Goal: Information Seeking & Learning: Learn about a topic

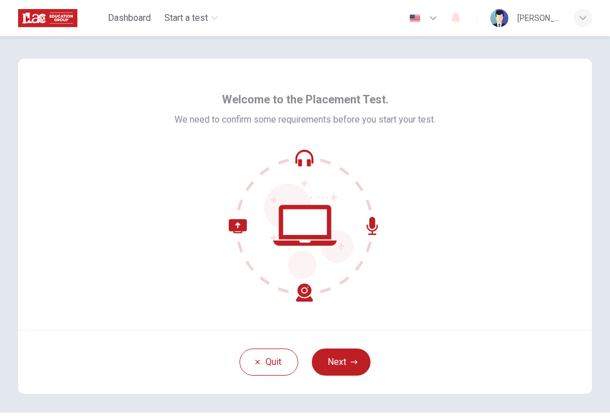
click at [352, 353] on button "Next" at bounding box center [341, 361] width 59 height 27
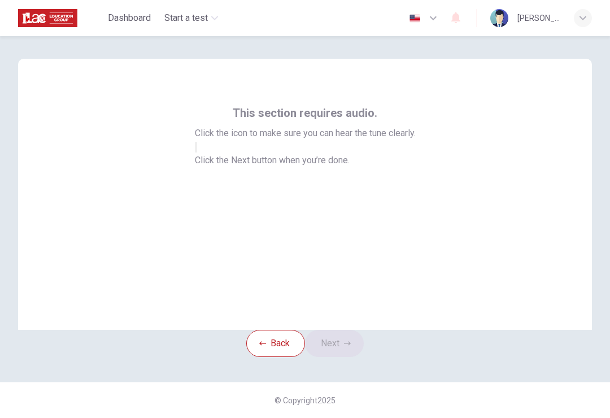
click at [197, 152] on button "button" at bounding box center [196, 147] width 2 height 11
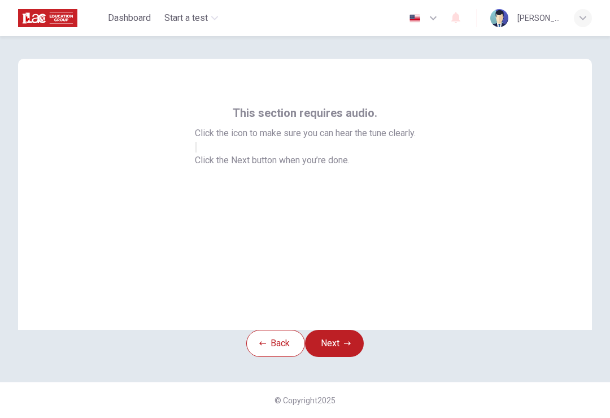
click at [351, 347] on icon "button" at bounding box center [347, 343] width 7 height 7
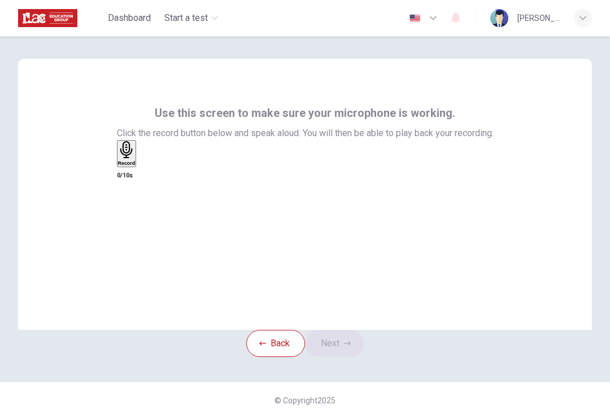
click at [135, 166] on div "Record" at bounding box center [126, 153] width 17 height 25
click at [129, 226] on h6 "Stop" at bounding box center [123, 229] width 11 height 6
click at [118, 165] on icon "button" at bounding box center [118, 165] width 0 height 0
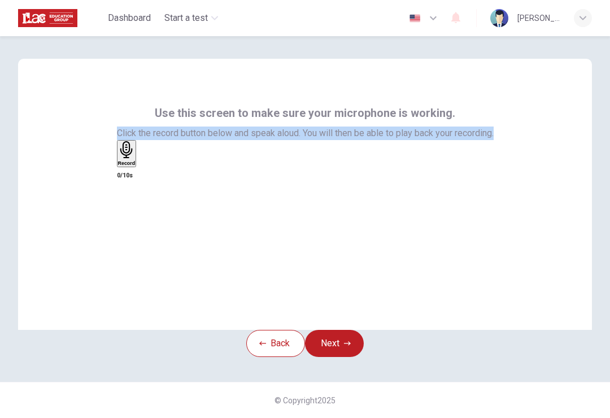
click at [135, 166] on div "Record" at bounding box center [126, 153] width 17 height 25
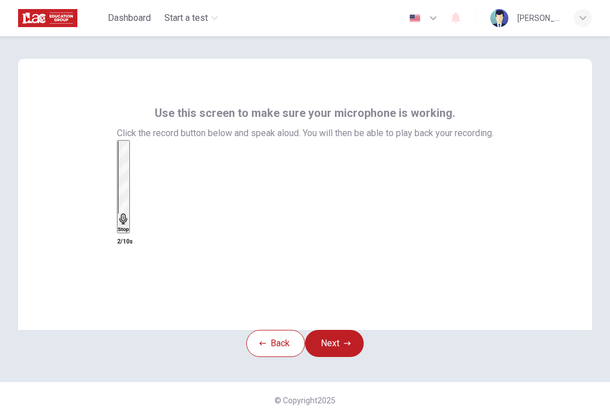
click at [129, 212] on div "Stop" at bounding box center [123, 186] width 11 height 91
click at [139, 167] on div "button" at bounding box center [139, 162] width 0 height 8
click at [129, 176] on icon "button" at bounding box center [124, 171] width 9 height 9
click at [135, 166] on div "Record" at bounding box center [126, 153] width 17 height 25
click at [129, 210] on div "Stop" at bounding box center [123, 186] width 11 height 91
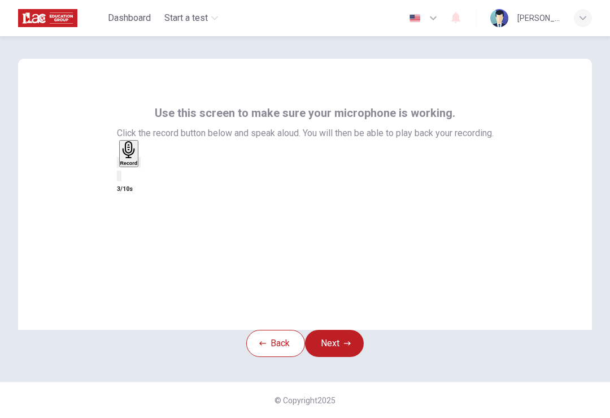
click at [129, 176] on icon "button" at bounding box center [124, 171] width 9 height 9
click at [135, 166] on h6 "Record" at bounding box center [126, 163] width 17 height 6
click at [129, 207] on div "Stop" at bounding box center [123, 186] width 11 height 91
click at [139, 167] on div "button" at bounding box center [139, 162] width 0 height 8
click at [354, 357] on button "Next" at bounding box center [334, 343] width 59 height 27
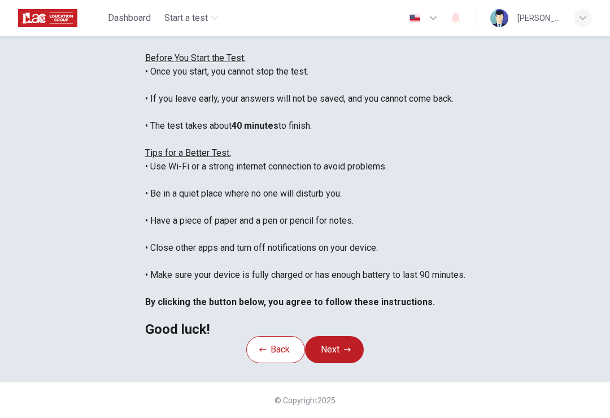
scroll to position [78, 0]
click at [465, 315] on div "You are about to start a Placement Test . Before You Start the Test: • Once you…" at bounding box center [305, 180] width 320 height 312
click at [355, 363] on button "Next" at bounding box center [334, 349] width 59 height 27
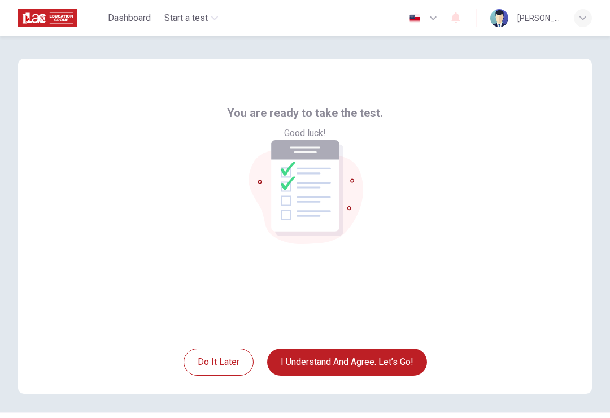
scroll to position [0, 0]
click at [402, 360] on button "I understand and agree. Let’s go!" at bounding box center [347, 361] width 160 height 27
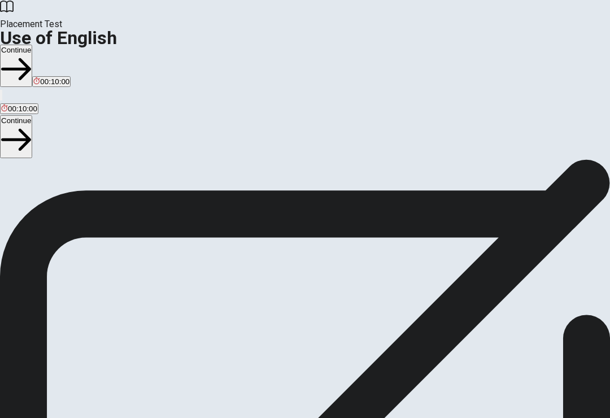
scroll to position [45, 0]
click at [32, 115] on button "Continue" at bounding box center [16, 136] width 32 height 42
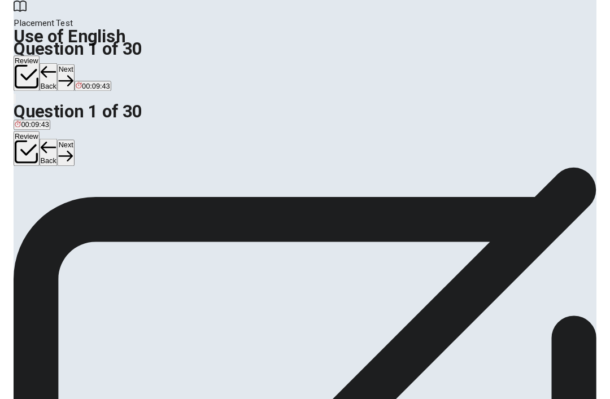
scroll to position [52, 0]
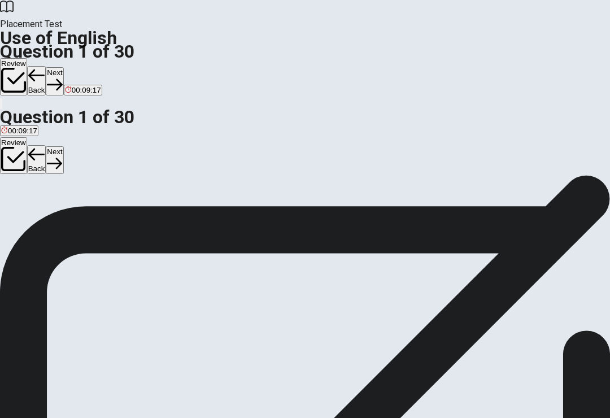
click at [64, 160] on div "D" at bounding box center [55, 155] width 16 height 8
click at [62, 156] on icon "button" at bounding box center [54, 163] width 15 height 15
click at [39, 160] on div "C" at bounding box center [34, 155] width 10 height 8
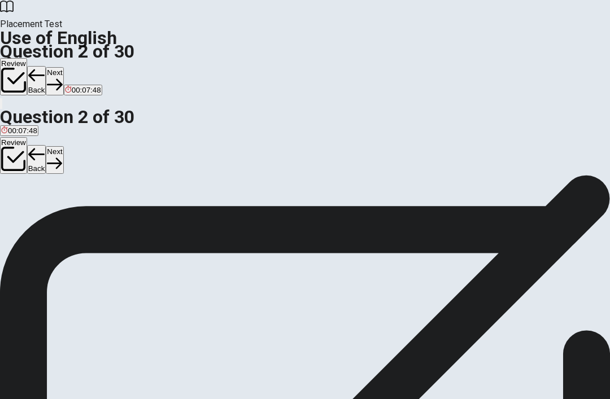
click at [14, 169] on button "A Are" at bounding box center [7, 159] width 14 height 19
click at [63, 146] on button "Next" at bounding box center [54, 160] width 17 height 28
click at [94, 169] on button "C will meet" at bounding box center [79, 159] width 32 height 19
click at [62, 156] on icon "button" at bounding box center [54, 163] width 15 height 15
click at [41, 169] on button "A has worked" at bounding box center [20, 159] width 41 height 19
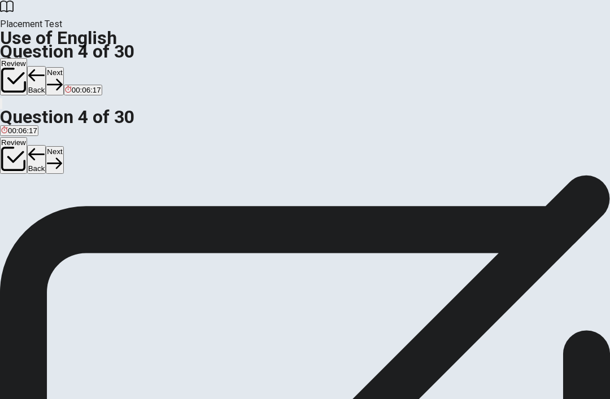
click at [87, 169] on button "B been working" at bounding box center [64, 159] width 47 height 19
click at [133, 169] on button "C been worked" at bounding box center [109, 159] width 45 height 19
click at [87, 169] on button "B been working" at bounding box center [64, 159] width 47 height 19
click at [62, 157] on icon "button" at bounding box center [54, 162] width 15 height 11
click at [37, 168] on span "work" at bounding box center [29, 164] width 16 height 8
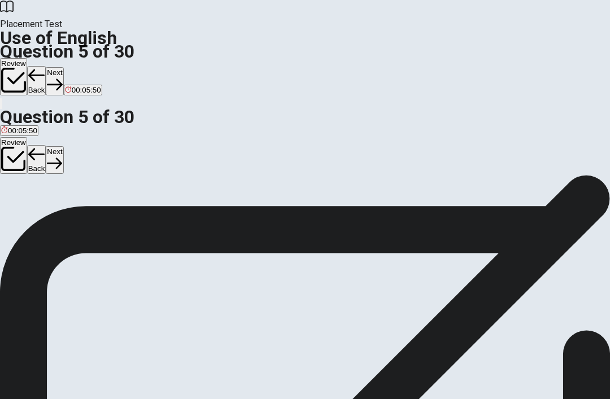
click at [62, 156] on icon "button" at bounding box center [54, 163] width 15 height 15
click at [30, 186] on span "umbrella" at bounding box center [15, 181] width 29 height 8
click at [43, 156] on icon "button" at bounding box center [35, 163] width 15 height 15
click at [105, 187] on button "D hospital" at bounding box center [91, 177] width 28 height 19
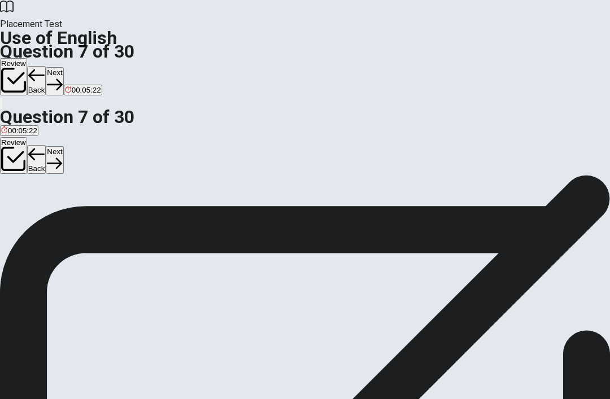
click at [63, 146] on button "Next" at bounding box center [54, 160] width 17 height 28
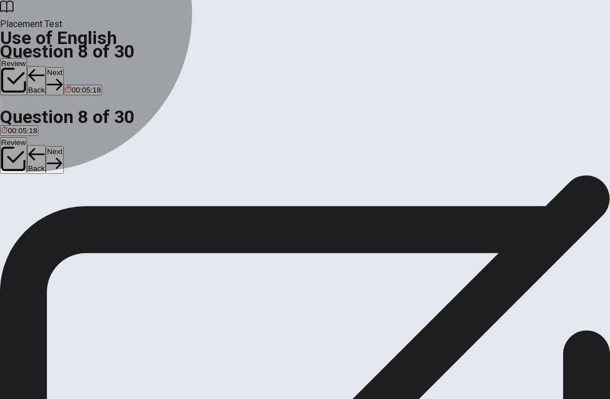
click at [62, 186] on span "Hate" at bounding box center [54, 181] width 16 height 8
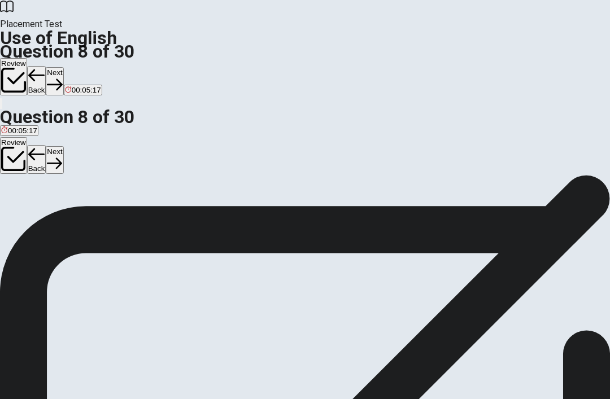
click at [63, 146] on button "Next" at bounding box center [54, 160] width 17 height 28
click at [89, 186] on span "Sick" at bounding box center [82, 181] width 14 height 8
click at [62, 156] on icon "button" at bounding box center [54, 163] width 15 height 15
click at [135, 186] on span "will help" at bounding box center [121, 181] width 27 height 8
click at [63, 146] on button "Next" at bounding box center [54, 160] width 17 height 28
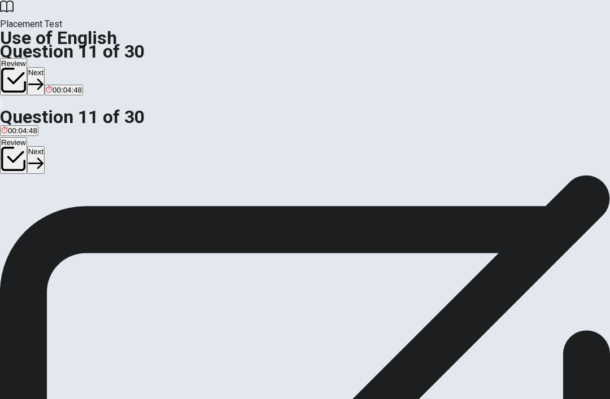
scroll to position [30, 0]
click at [45, 191] on button "A was directed" at bounding box center [22, 181] width 45 height 19
click at [118, 191] on button "C does directs" at bounding box center [96, 181] width 43 height 19
click at [45, 191] on button "A was directed" at bounding box center [22, 181] width 45 height 19
click at [45, 146] on button "Next" at bounding box center [35, 160] width 17 height 28
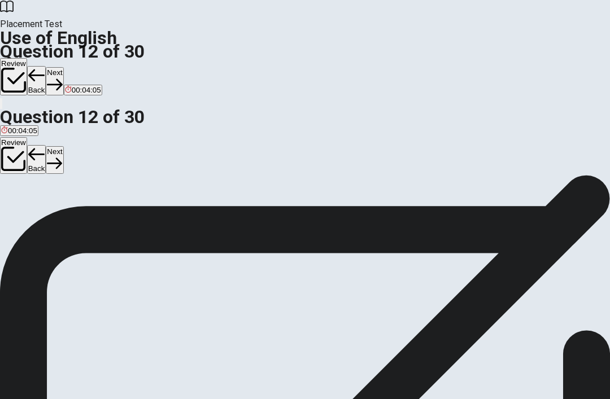
click at [32, 190] on span "have" at bounding box center [24, 185] width 16 height 8
click at [63, 146] on button "Next" at bounding box center [54, 160] width 17 height 28
click at [71, 190] on span "had" at bounding box center [65, 185] width 12 height 8
click at [63, 146] on button "Next" at bounding box center [54, 160] width 17 height 28
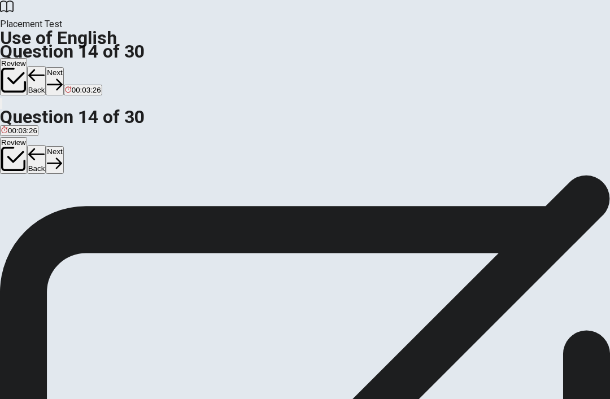
click at [68, 169] on button "C visited" at bounding box center [56, 159] width 24 height 19
click at [62, 156] on icon "button" at bounding box center [54, 163] width 15 height 15
click at [163, 168] on span "worth a lot" at bounding box center [145, 163] width 35 height 8
click at [62, 156] on icon "button" at bounding box center [54, 163] width 15 height 15
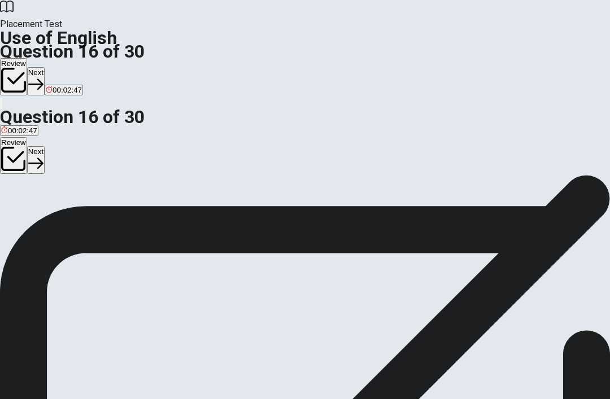
click at [130, 187] on span "to go somewhere new" at bounding box center [93, 183] width 73 height 8
click at [56, 189] on button "A to reach a place" at bounding box center [28, 178] width 56 height 19
click at [45, 146] on button "Next" at bounding box center [35, 160] width 17 height 28
click at [51, 187] on span "construct" at bounding box center [36, 183] width 30 height 8
click at [63, 146] on button "Next" at bounding box center [54, 160] width 17 height 28
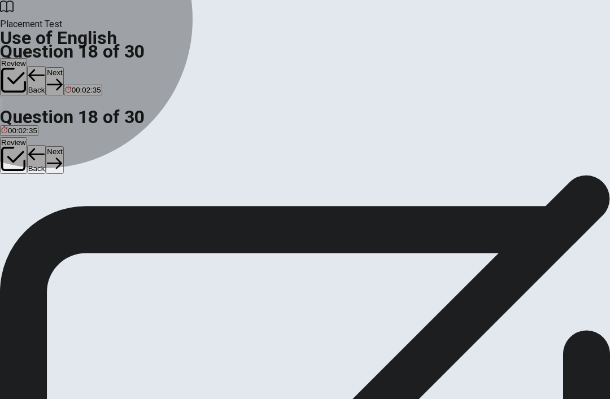
click at [87, 187] on span "simple" at bounding box center [76, 183] width 22 height 8
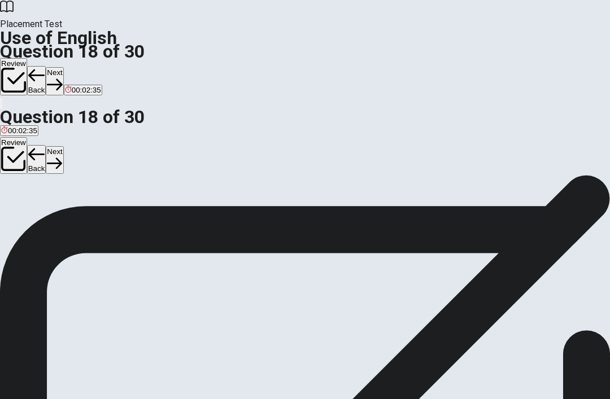
click at [62, 157] on icon "button" at bounding box center [54, 162] width 15 height 11
click at [63, 187] on span "rough" at bounding box center [52, 183] width 19 height 8
click at [63, 146] on button "Next" at bounding box center [54, 160] width 17 height 28
click at [113, 187] on span "the train arrive" at bounding box center [89, 183] width 48 height 8
click at [63, 146] on button "Next" at bounding box center [54, 160] width 17 height 28
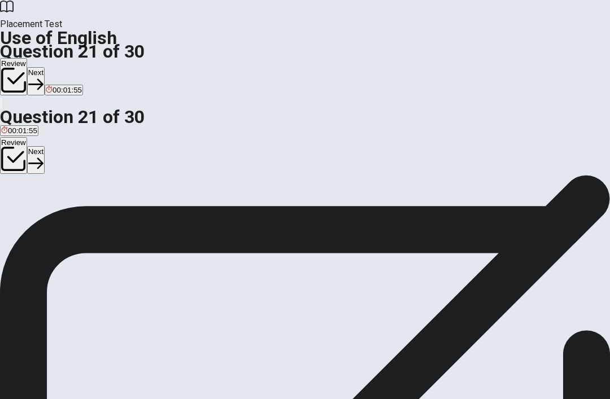
scroll to position [20, 0]
click at [59, 200] on span "across" at bounding box center [48, 195] width 22 height 8
click at [43, 156] on icon "button" at bounding box center [35, 163] width 15 height 15
click at [53, 200] on span "The" at bounding box center [46, 195] width 13 height 8
click at [63, 146] on button "Next" at bounding box center [54, 160] width 17 height 28
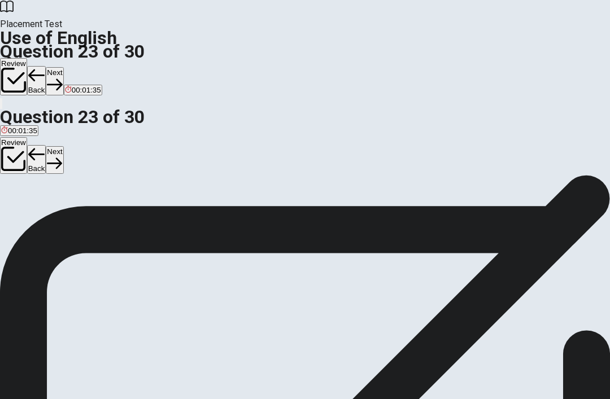
click at [37, 200] on span "won’t" at bounding box center [28, 195] width 17 height 8
click at [62, 156] on icon "button" at bounding box center [54, 163] width 15 height 15
click at [27, 201] on button "B have" at bounding box center [17, 191] width 19 height 19
click at [51, 201] on button "D has" at bounding box center [44, 191] width 15 height 19
click at [63, 146] on button "Next" at bounding box center [54, 160] width 17 height 28
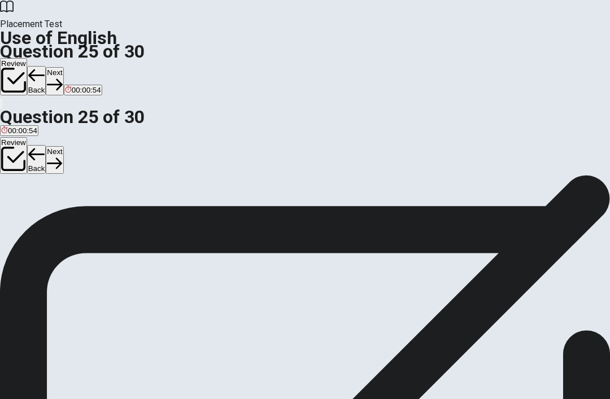
click at [55, 200] on span "poor" at bounding box center [47, 195] width 15 height 8
click at [63, 146] on button "Next" at bounding box center [54, 160] width 17 height 28
click at [89, 192] on span "decide" at bounding box center [78, 187] width 22 height 8
click at [45, 146] on button "Next" at bounding box center [35, 160] width 17 height 28
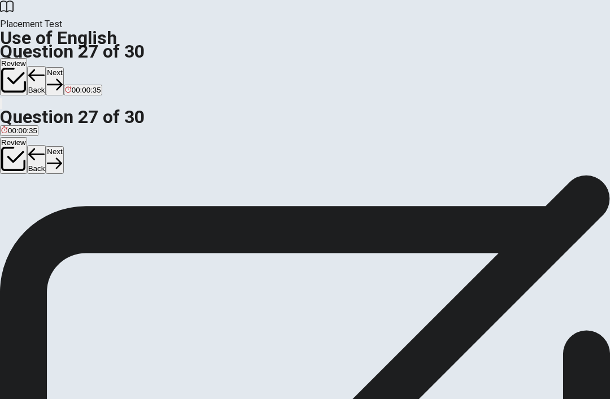
click at [52, 193] on button "B study it" at bounding box center [39, 183] width 26 height 19
click at [62, 156] on icon "button" at bounding box center [54, 163] width 15 height 15
click at [20, 193] on button "A quick" at bounding box center [10, 183] width 20 height 19
click at [76, 193] on button "C permanent" at bounding box center [57, 183] width 38 height 19
click at [589, 137] on div "Review Back Next" at bounding box center [305, 156] width 610 height 38
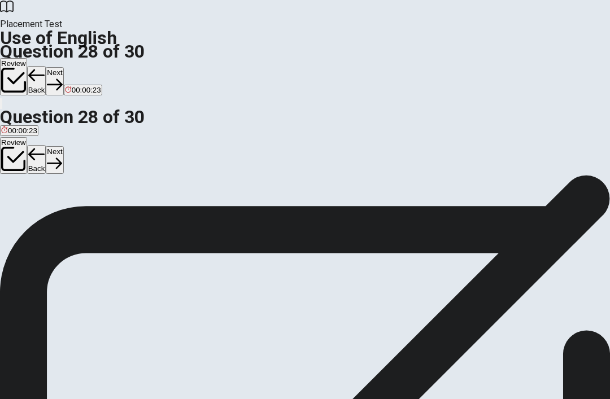
click at [63, 146] on button "Next" at bounding box center [54, 160] width 17 height 28
click at [47, 193] on button "A characteristic" at bounding box center [23, 183] width 47 height 19
click at [76, 193] on button "B strategy" at bounding box center [61, 183] width 29 height 19
click at [92, 193] on button "C plan" at bounding box center [84, 183] width 16 height 19
click at [63, 146] on button "Next" at bounding box center [54, 160] width 17 height 28
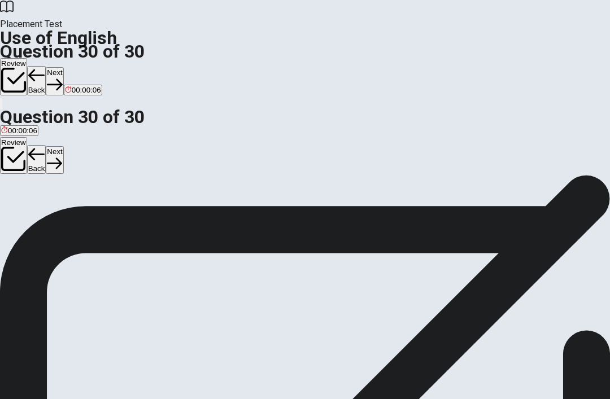
click at [26, 193] on button "B Do" at bounding box center [20, 183] width 12 height 19
click at [63, 146] on button "Next" at bounding box center [54, 160] width 17 height 28
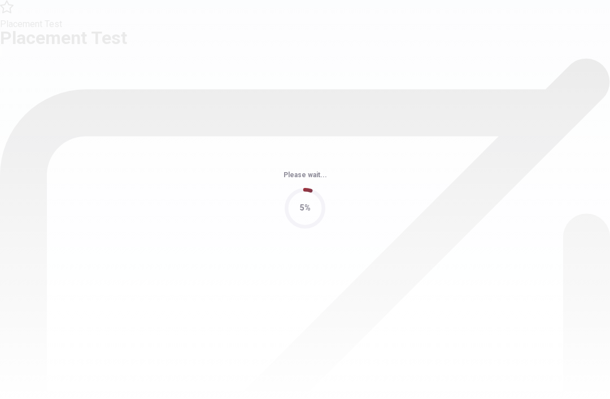
scroll to position [0, 0]
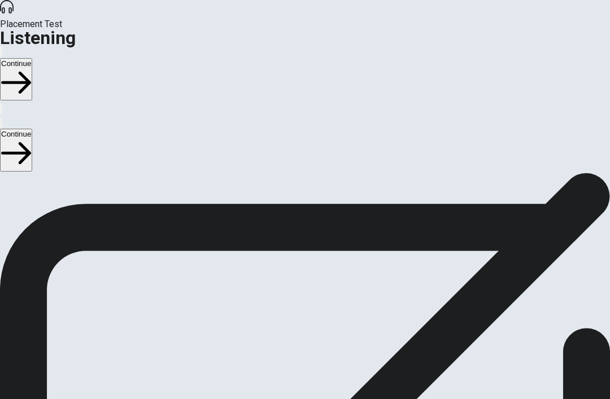
click at [1, 125] on icon "button" at bounding box center [1, 125] width 0 height 0
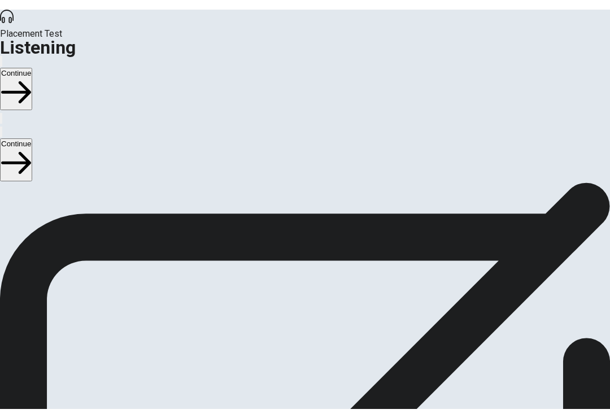
scroll to position [23, 0]
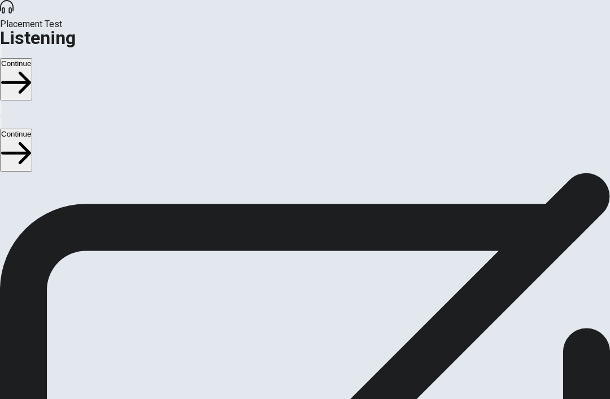
click at [326, 313] on span "There are 3 audio clips in this section. Each clip has 5 questions. Before each…" at bounding box center [272, 237] width 545 height 173
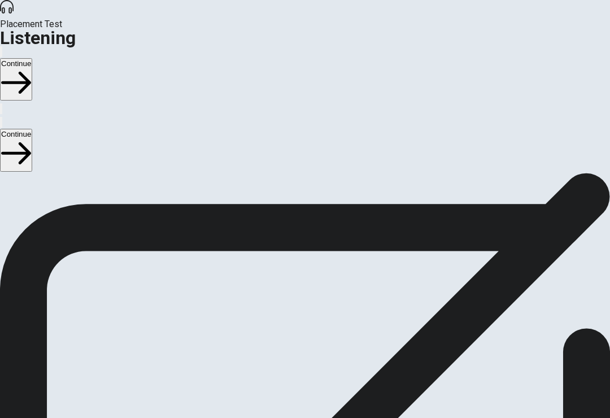
click at [516, 230] on span "There are 3 audio clips in this section. Each clip has 5 questions. Before each…" at bounding box center [272, 237] width 545 height 173
click at [32, 129] on button "Continue" at bounding box center [16, 150] width 32 height 42
click at [592, 65] on div at bounding box center [592, 65] width 0 height 0
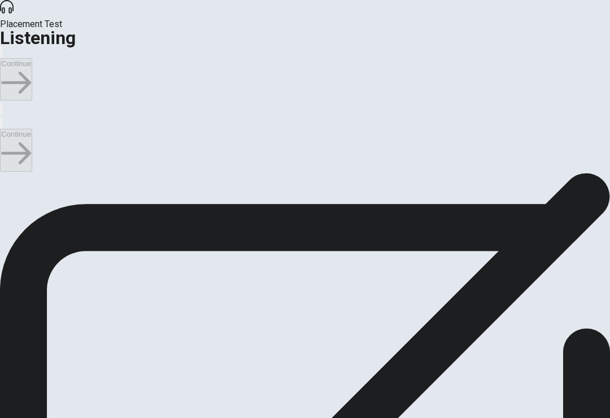
click at [592, 65] on span at bounding box center [592, 65] width 0 height 0
type input "0.4"
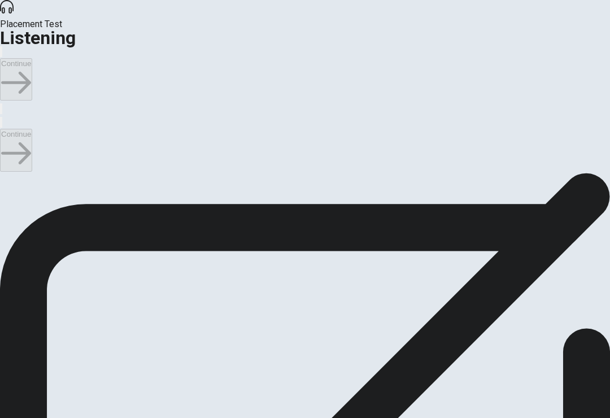
scroll to position [425, 0]
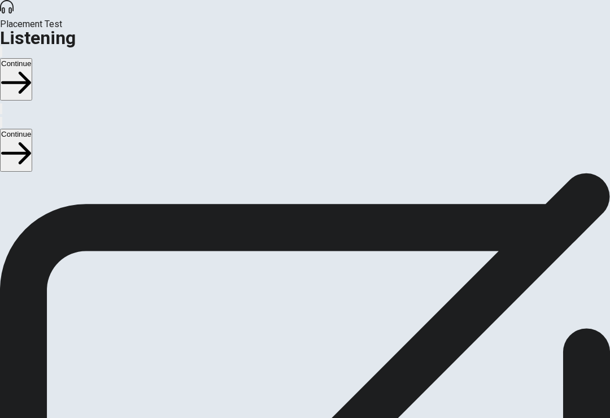
scroll to position [700, 0]
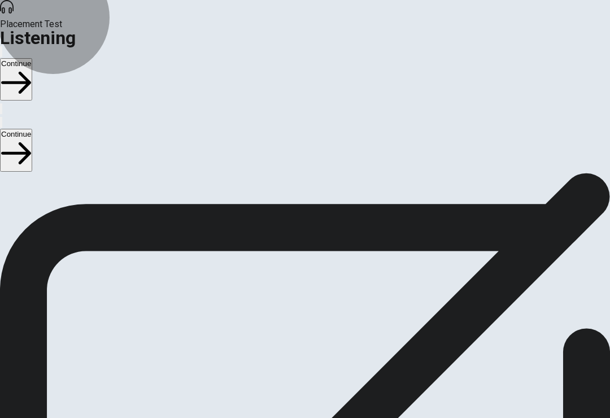
click at [32, 129] on button "Continue" at bounding box center [16, 150] width 32 height 42
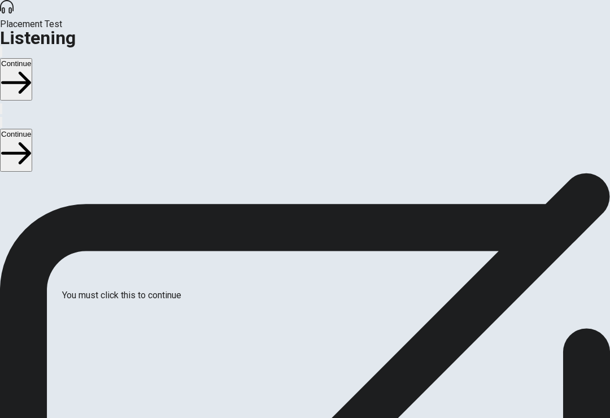
click at [7, 175] on input "checkbox" at bounding box center [3, 178] width 7 height 7
checkbox input "true"
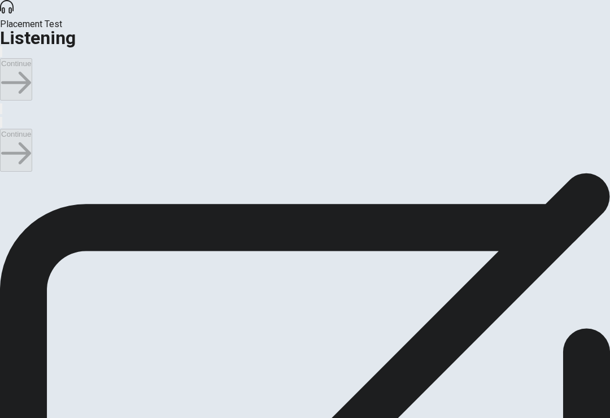
scroll to position [63, 0]
type input "27"
click at [7, 175] on input "checkbox" at bounding box center [3, 178] width 7 height 7
checkbox input "false"
type input "28"
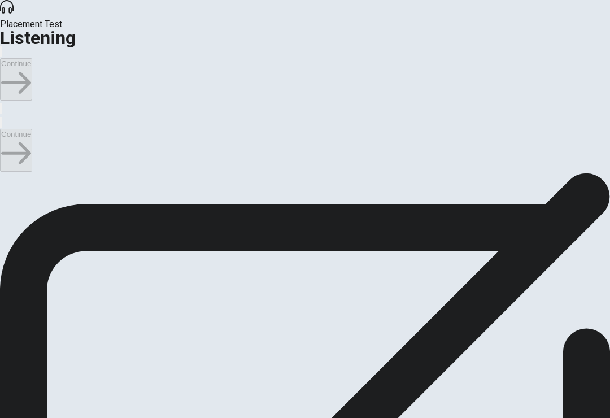
click at [7, 175] on input "checkbox" at bounding box center [3, 178] width 7 height 7
checkbox input "true"
type input "29"
click at [7, 175] on input "checkbox" at bounding box center [3, 178] width 7 height 7
checkbox input "false"
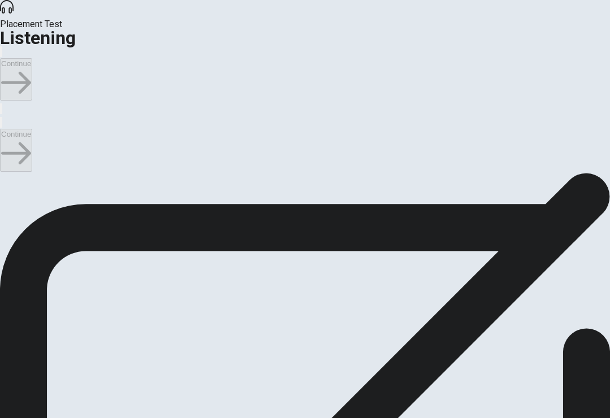
scroll to position [0, 0]
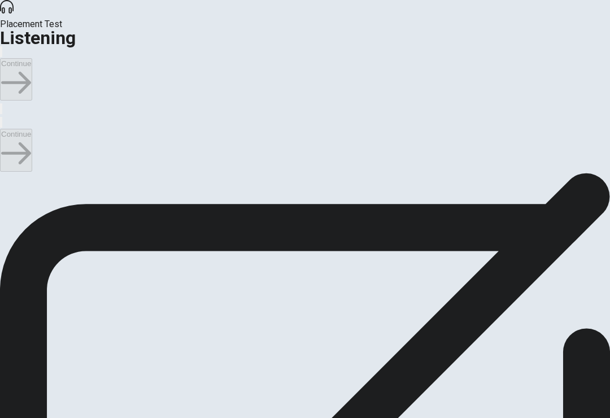
click at [32, 129] on button "Continue" at bounding box center [16, 150] width 32 height 42
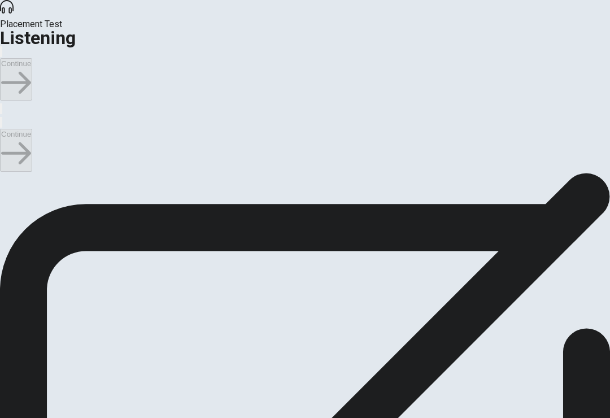
scroll to position [914, 0]
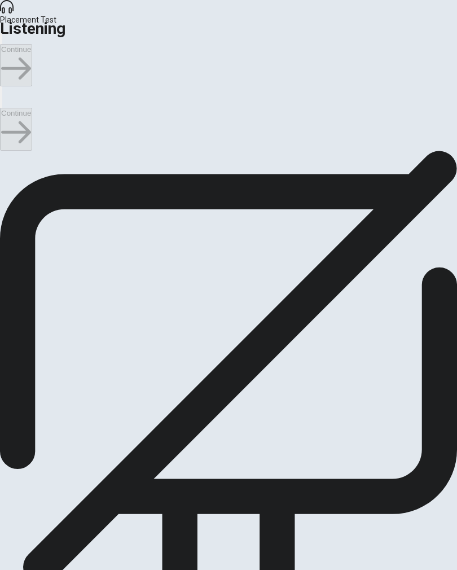
scroll to position [914, 0]
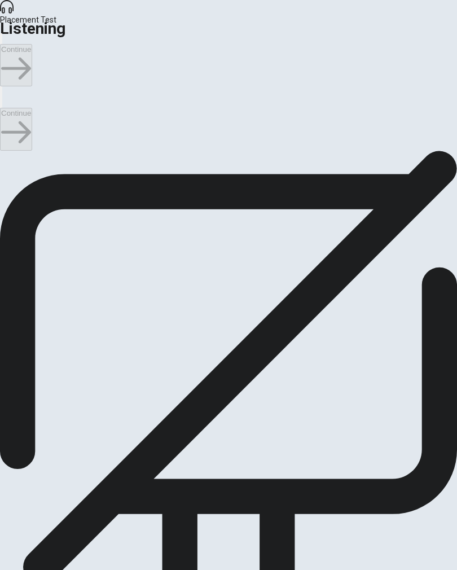
click at [32, 108] on button "Continue" at bounding box center [16, 129] width 32 height 42
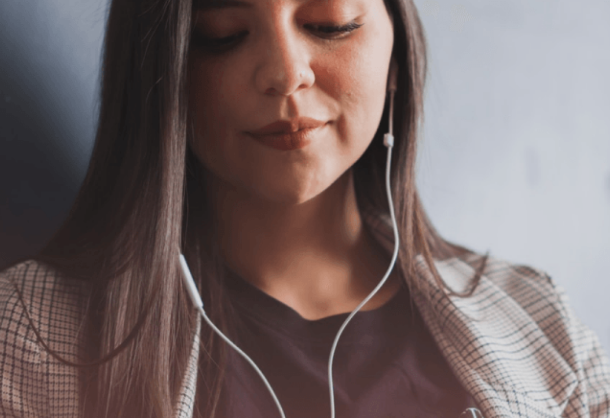
click at [255, 246] on span "Use a headset if available (recommended for best audio quality). Ensure your mi…" at bounding box center [127, 233] width 255 height 92
click at [255, 213] on span "Use a headset if available (recommended for best audio quality). Ensure your mi…" at bounding box center [127, 233] width 255 height 92
click at [32, 129] on button "Continue" at bounding box center [16, 150] width 32 height 42
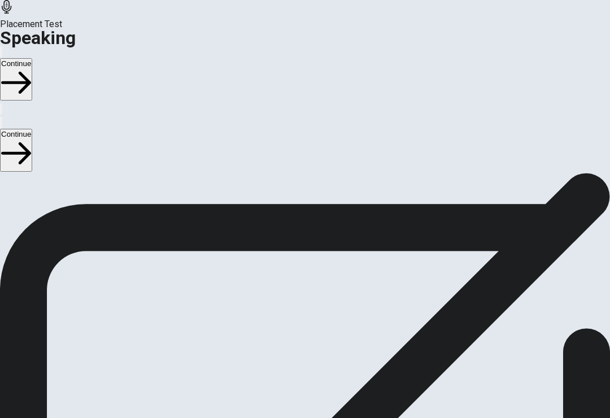
scroll to position [225, 0]
click at [318, 284] on div "Stop Recording" at bounding box center [305, 212] width 40 height 143
click at [292, 198] on button "Play Audio" at bounding box center [291, 192] width 2 height 11
click at [317, 182] on icon at bounding box center [305, 165] width 34 height 34
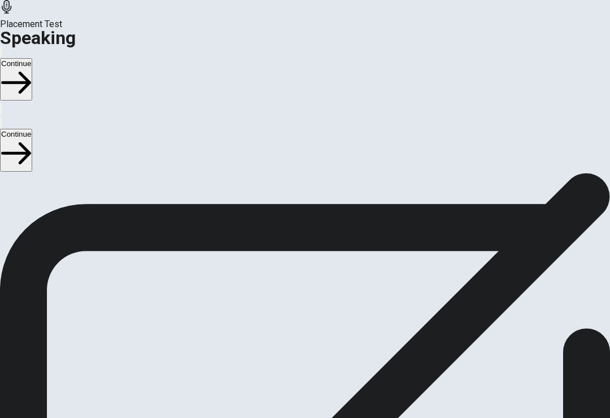
click at [292, 198] on button "Pause Audio" at bounding box center [291, 192] width 2 height 11
click at [316, 182] on icon at bounding box center [305, 165] width 34 height 34
click at [314, 182] on icon at bounding box center [305, 165] width 34 height 34
click at [289, 195] on icon "Record Again" at bounding box center [289, 195] width 0 height 0
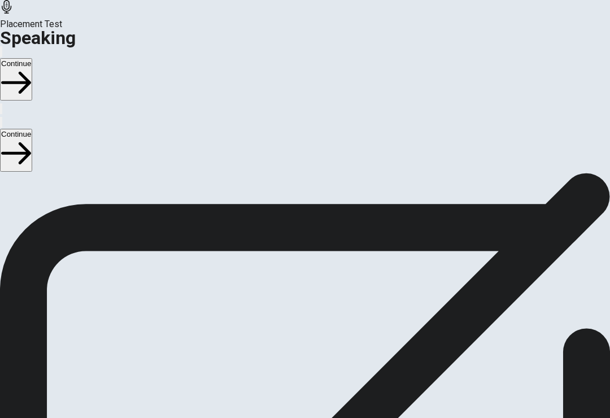
click at [304, 257] on icon at bounding box center [304, 237] width 29 height 40
click at [292, 189] on button "Play Audio" at bounding box center [291, 183] width 2 height 11
click at [32, 129] on button "Continue" at bounding box center [16, 150] width 32 height 42
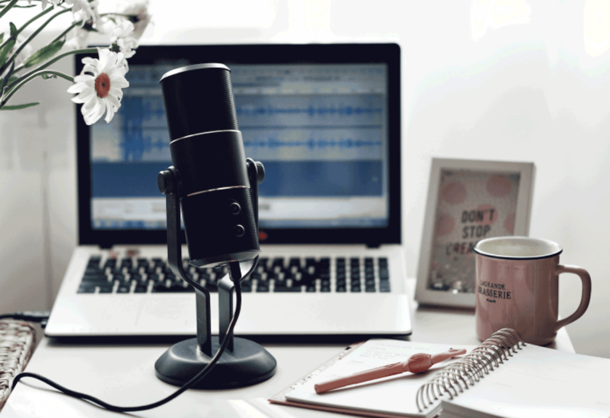
scroll to position [38, 0]
click at [32, 129] on button "Continue" at bounding box center [16, 150] width 32 height 42
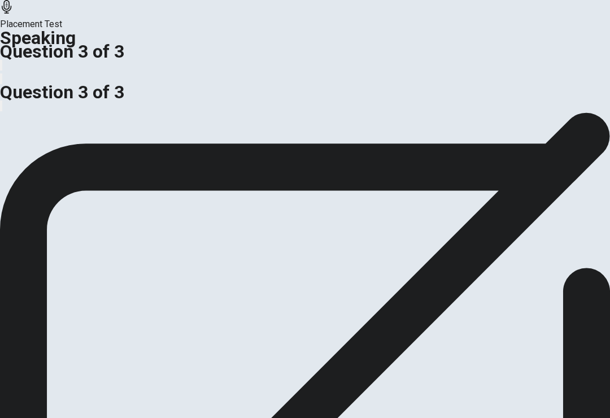
scroll to position [219, 0]
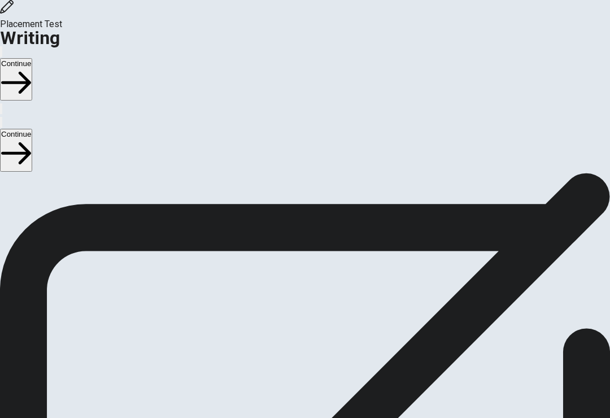
scroll to position [24, 0]
click at [240, 278] on span "Write about your opinion on a topic. Important things to remember: Try to write…" at bounding box center [120, 257] width 240 height 214
click at [32, 129] on button "Continue" at bounding box center [16, 150] width 32 height 42
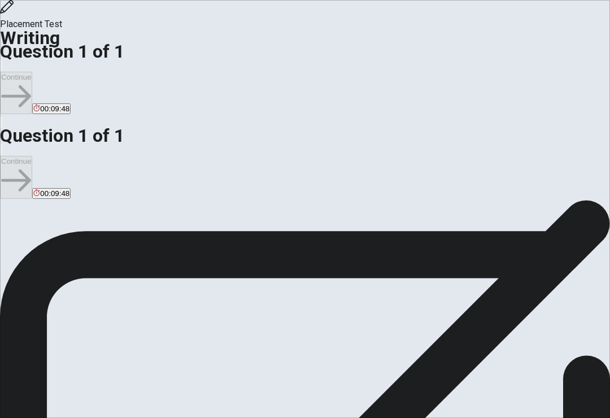
scroll to position [81, 0]
